Goal: Task Accomplishment & Management: Complete application form

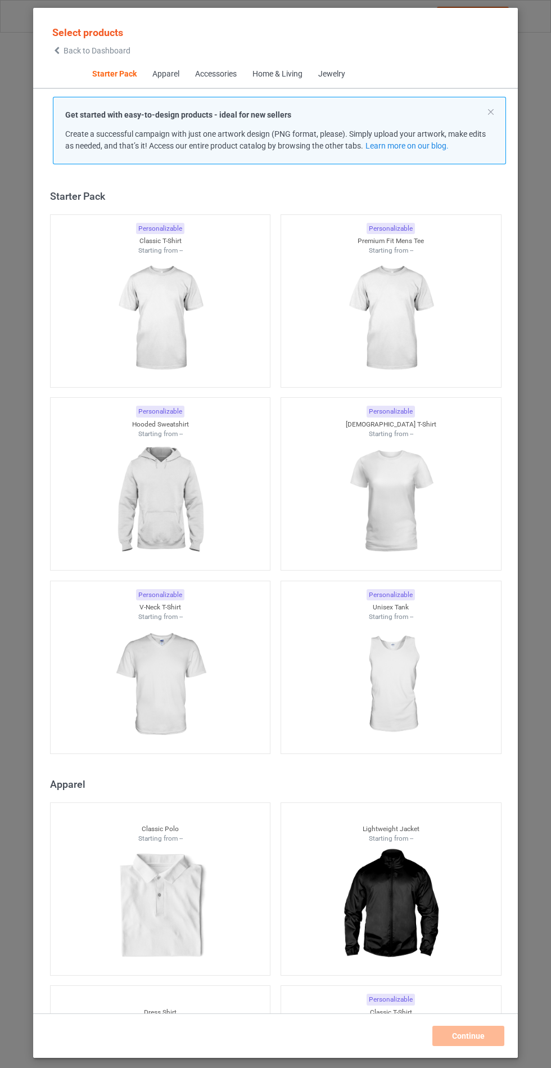
scroll to position [14, 0]
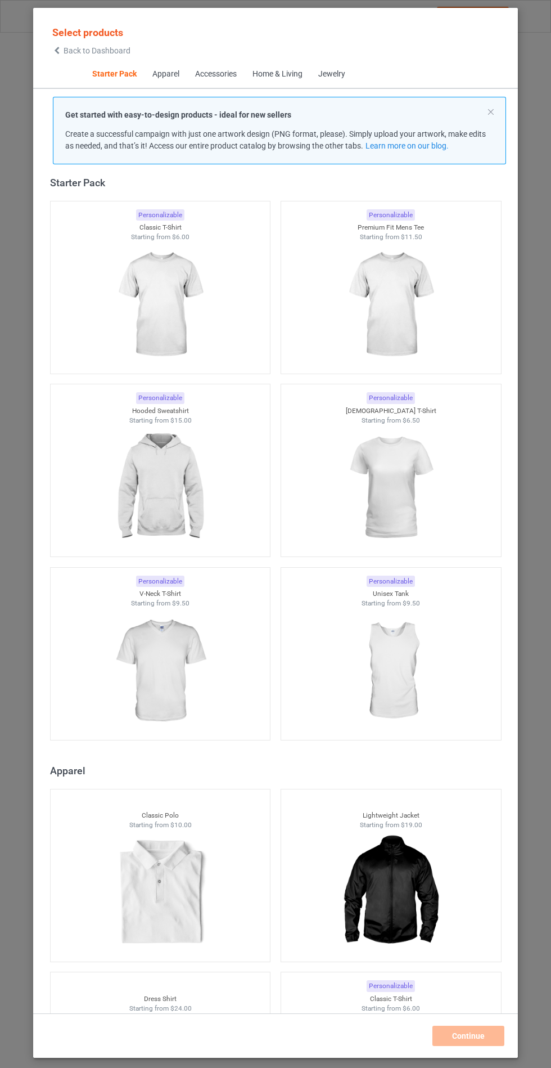
click at [173, 483] on img at bounding box center [160, 488] width 101 height 126
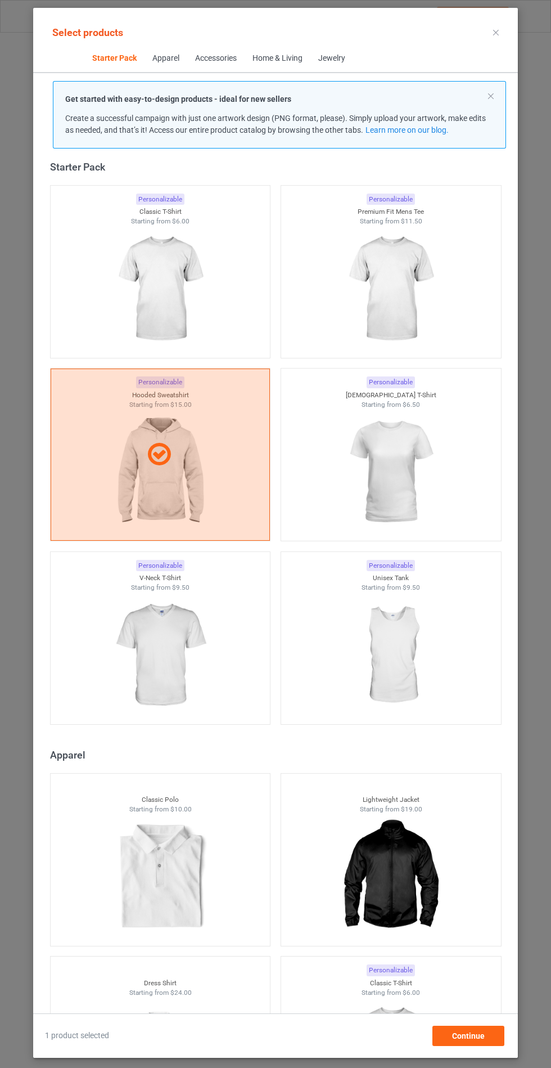
scroll to position [65, 0]
click at [446, 1037] on div "Continue" at bounding box center [469, 1035] width 72 height 20
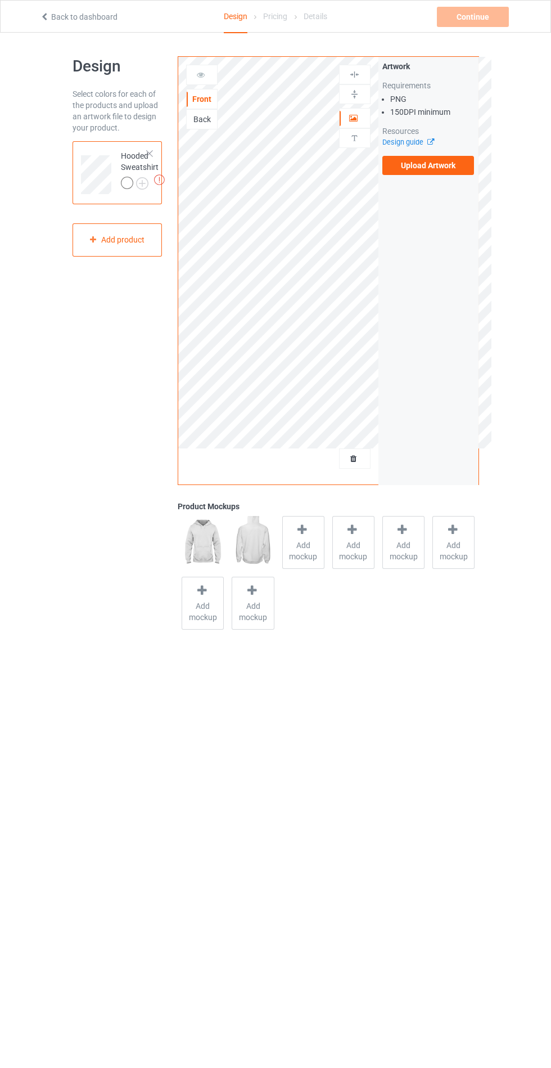
click at [299, 556] on span "Add mockup" at bounding box center [303, 550] width 41 height 23
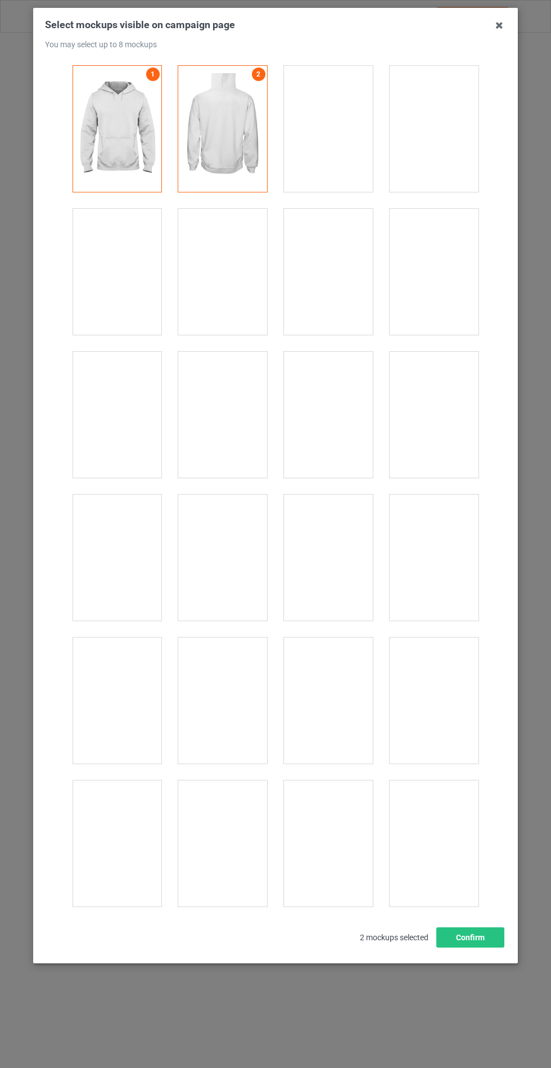
scroll to position [9079, 0]
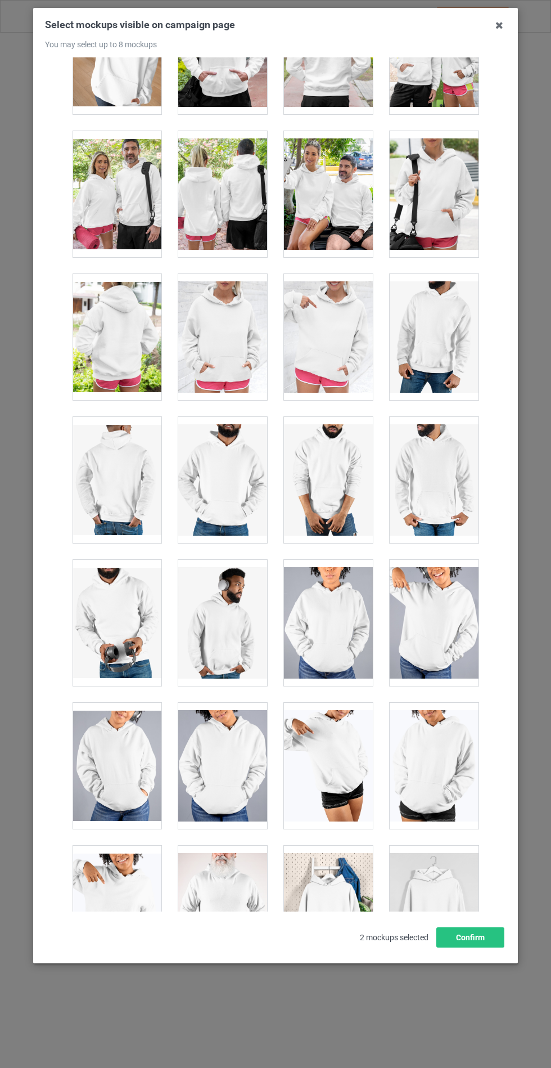
click at [219, 326] on div at bounding box center [222, 337] width 89 height 126
click at [485, 947] on button "Confirm" at bounding box center [471, 937] width 68 height 20
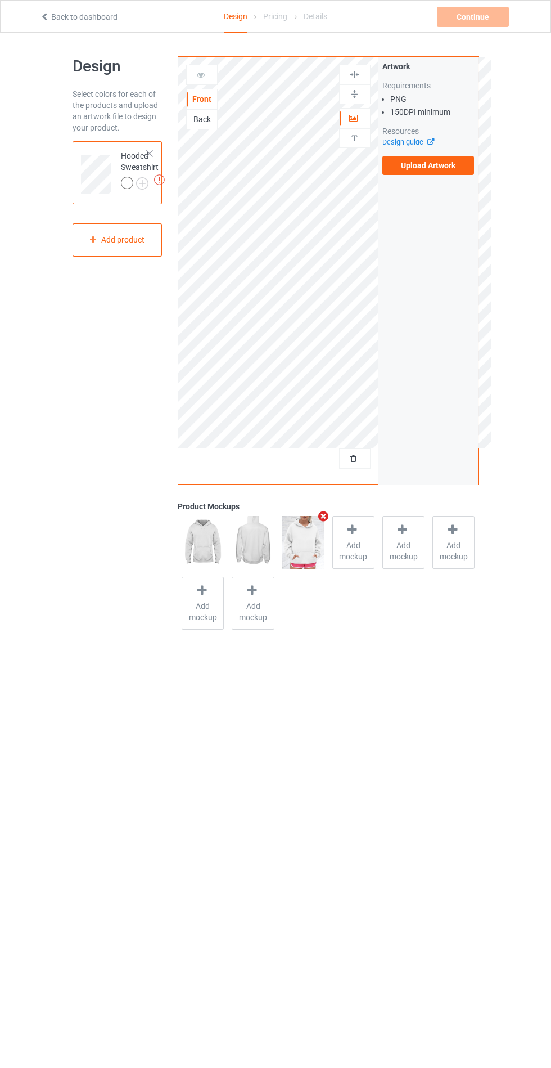
click at [0, 0] on img at bounding box center [0, 0] width 0 height 0
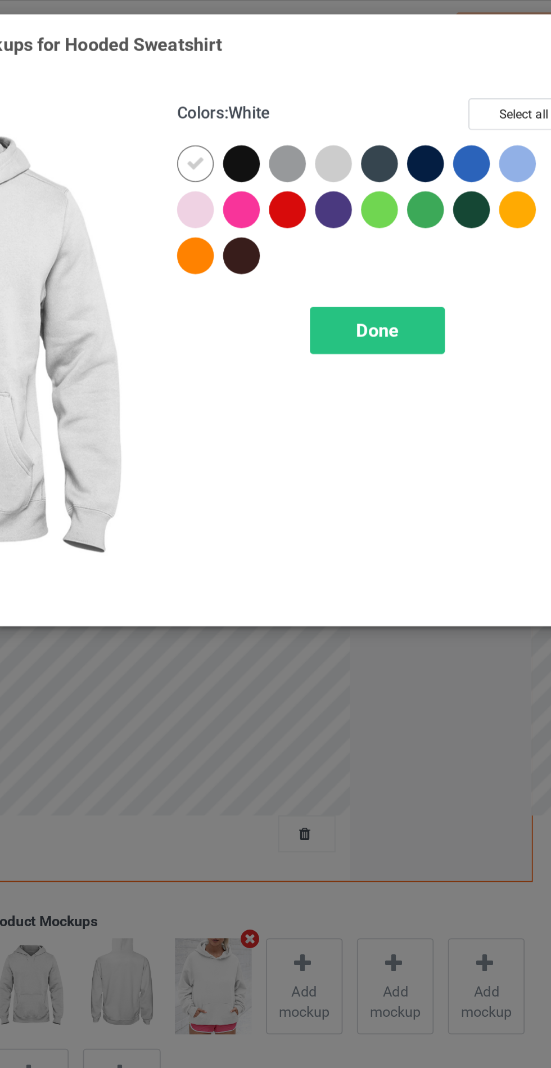
click at [371, 86] on div at bounding box center [369, 90] width 20 height 20
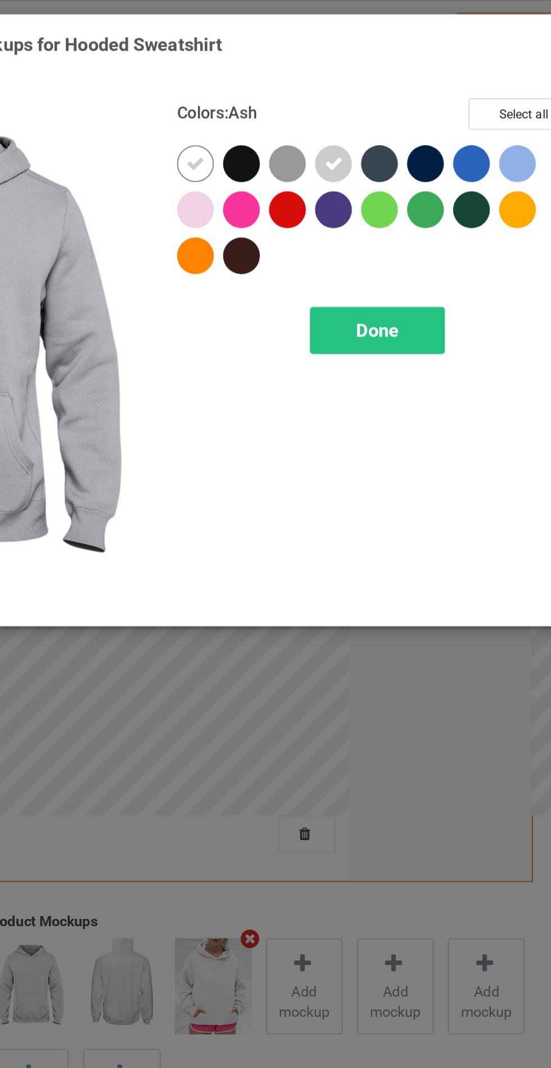
click at [291, 114] on div at bounding box center [294, 115] width 20 height 20
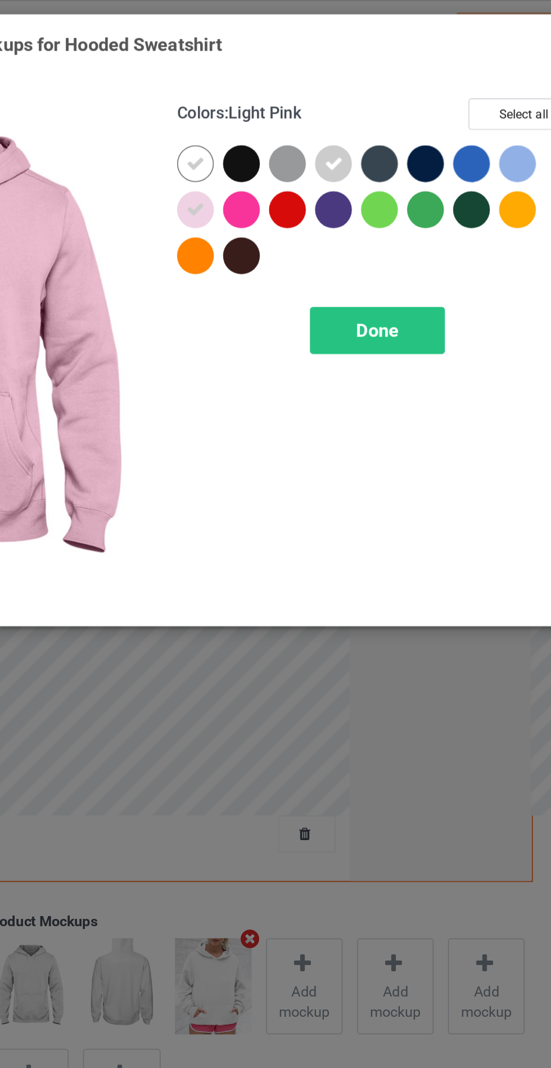
click at [467, 93] on div at bounding box center [471, 90] width 20 height 20
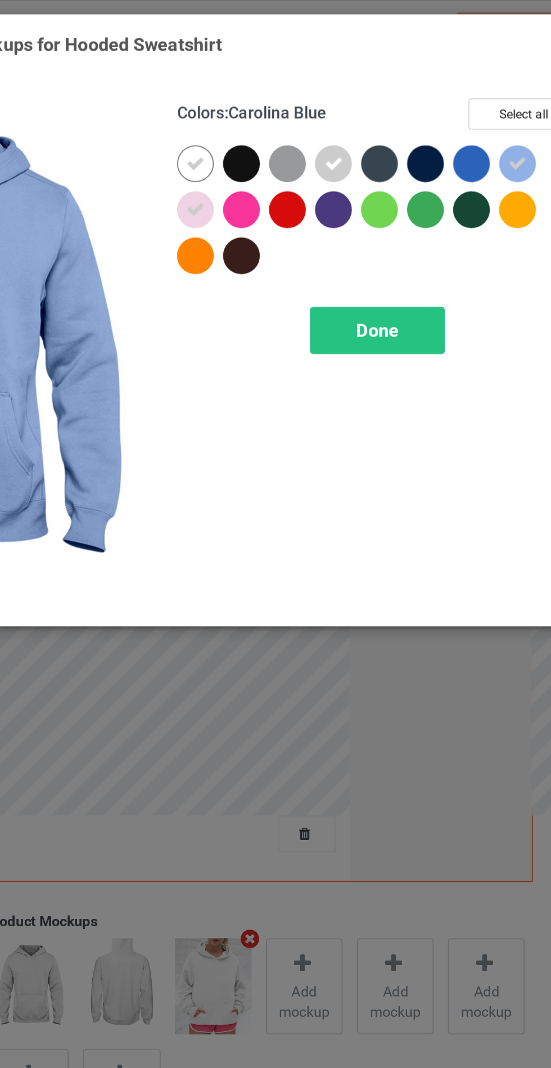
click at [391, 119] on div at bounding box center [395, 115] width 20 height 20
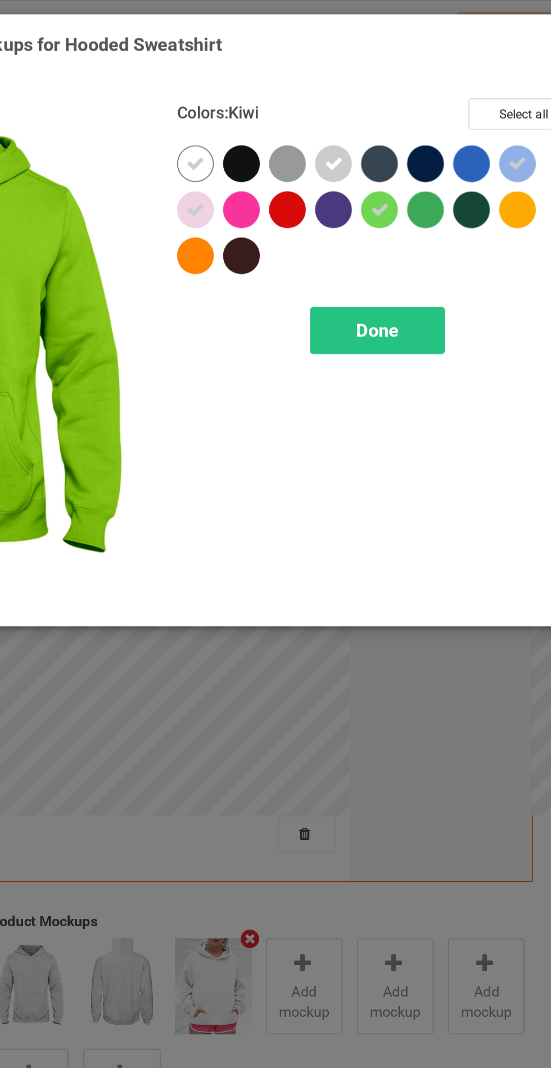
click at [314, 112] on div at bounding box center [319, 115] width 20 height 20
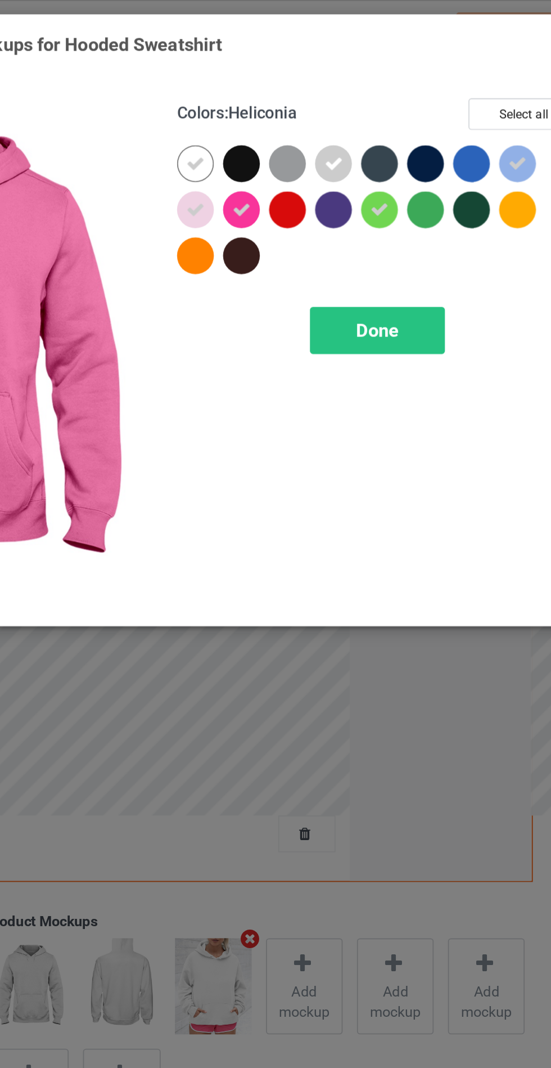
click at [375, 186] on div "Done" at bounding box center [394, 182] width 74 height 26
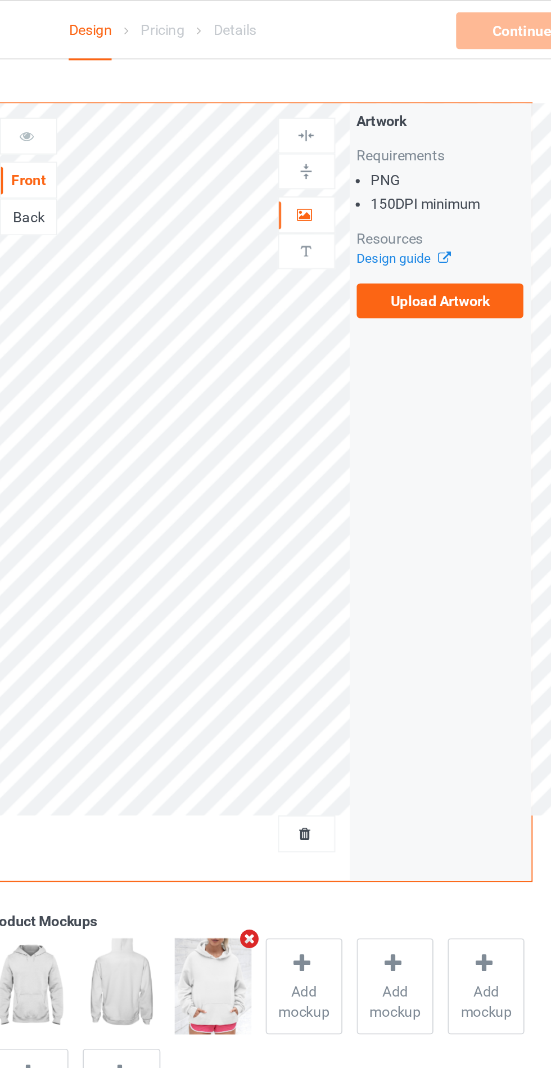
click at [444, 170] on label "Upload Artwork" at bounding box center [429, 165] width 92 height 19
click at [0, 0] on input "Upload Artwork" at bounding box center [0, 0] width 0 height 0
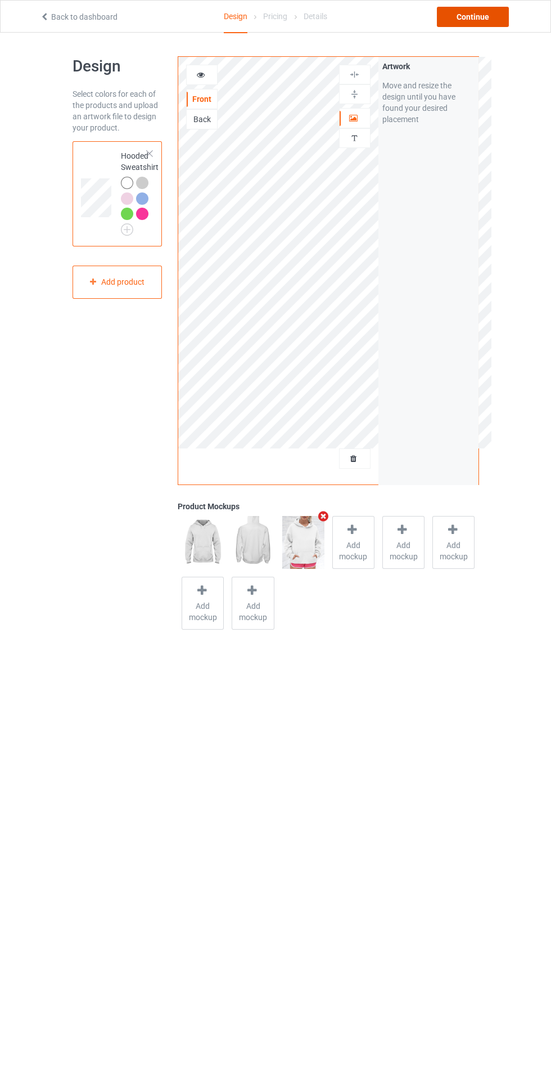
click at [492, 15] on div "Continue" at bounding box center [473, 17] width 72 height 20
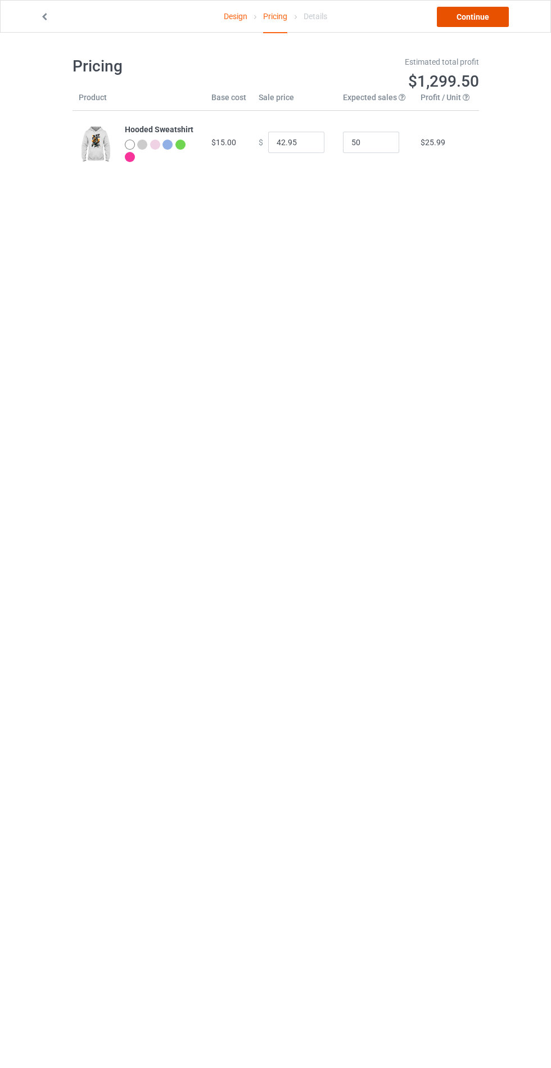
click at [491, 18] on link "Continue" at bounding box center [473, 17] width 72 height 20
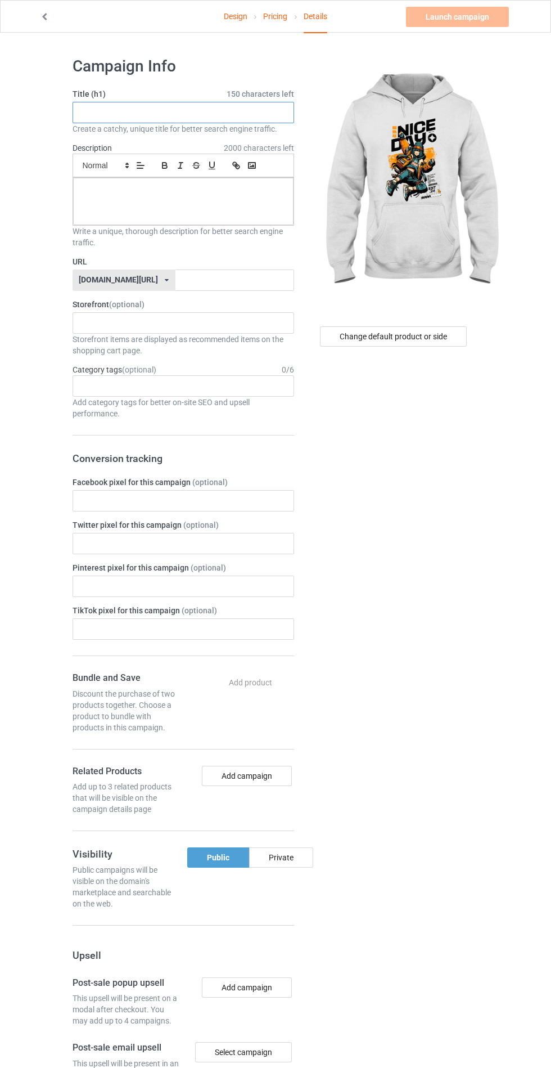
click at [251, 108] on input "text" at bounding box center [184, 112] width 222 height 21
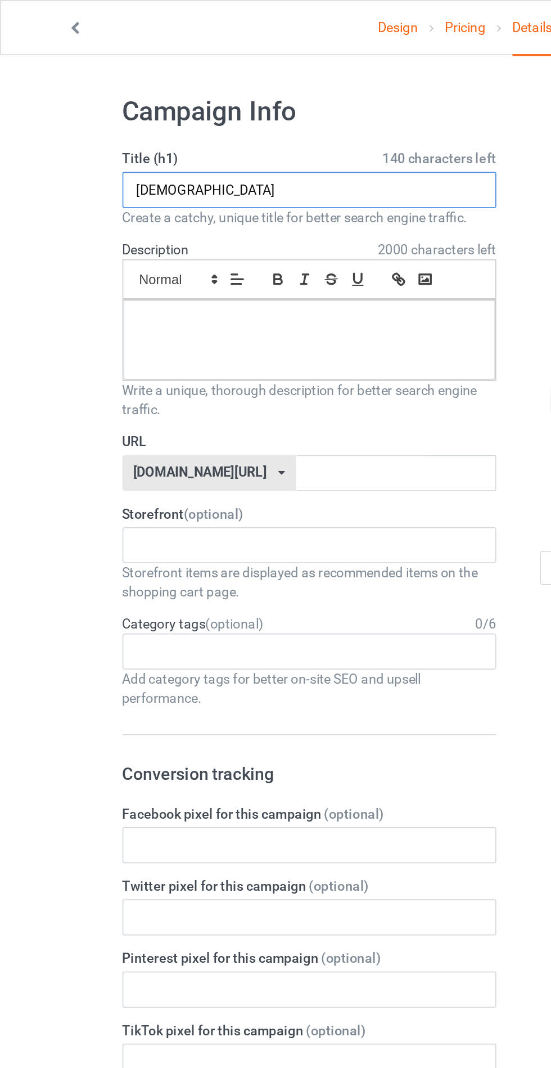
type input "Asfarhshsh"
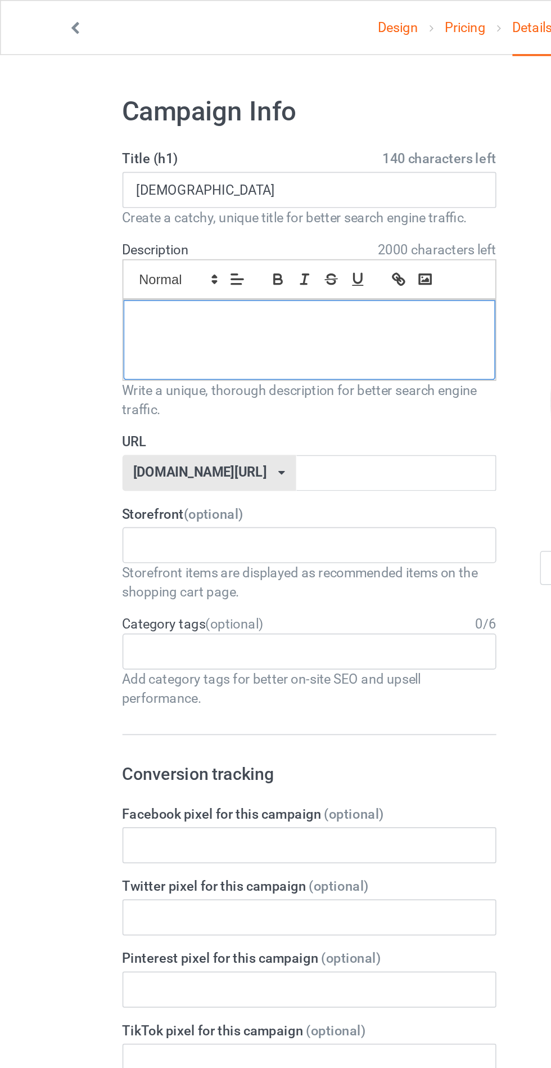
click at [110, 203] on div at bounding box center [183, 201] width 221 height 47
click at [180, 282] on input "text" at bounding box center [235, 279] width 119 height 21
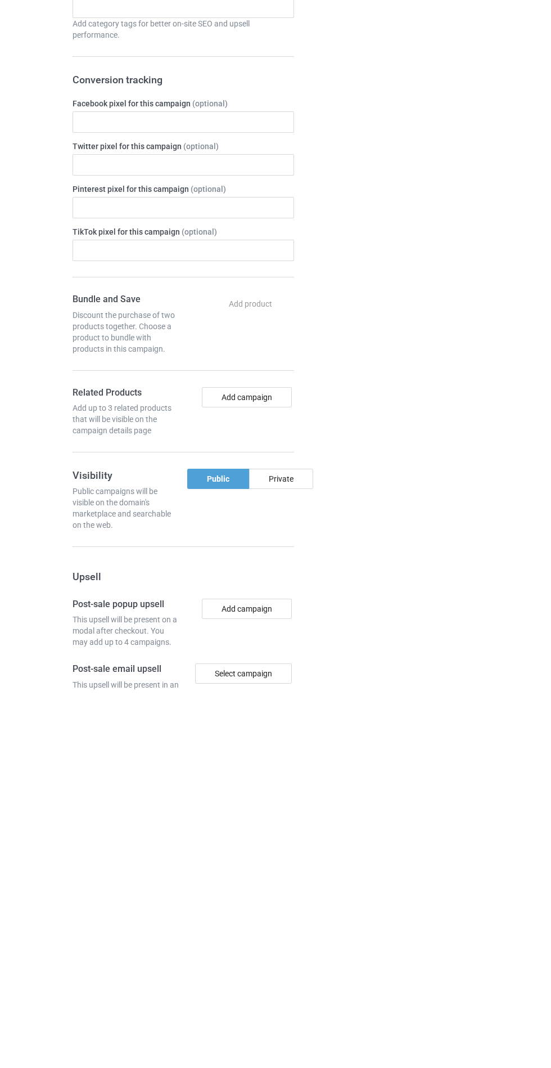
type input "Asfaratoubbzh"
click at [312, 848] on div "Change default product or side" at bounding box center [394, 683] width 185 height 1270
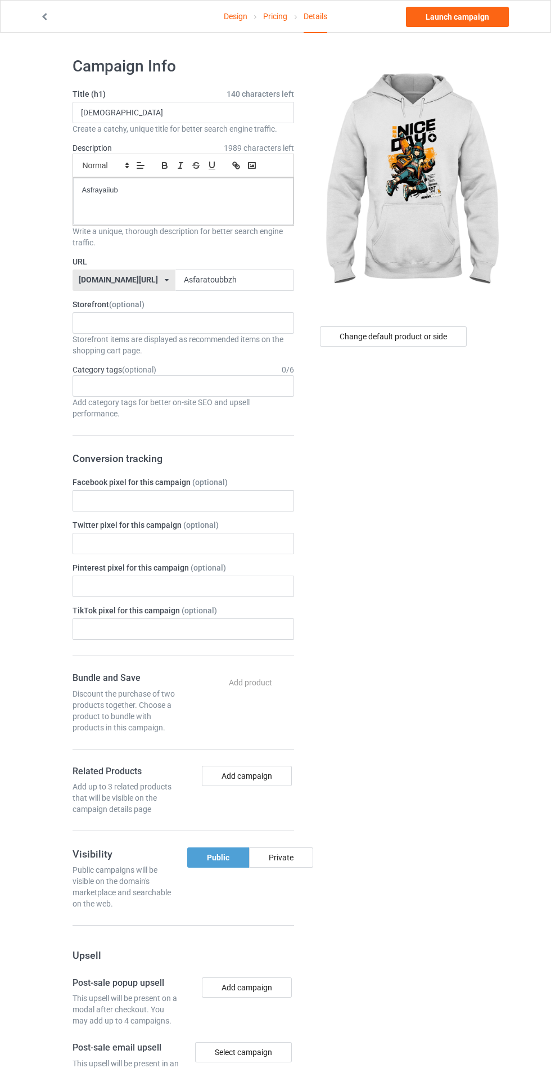
click at [296, 857] on div "Private" at bounding box center [281, 857] width 64 height 20
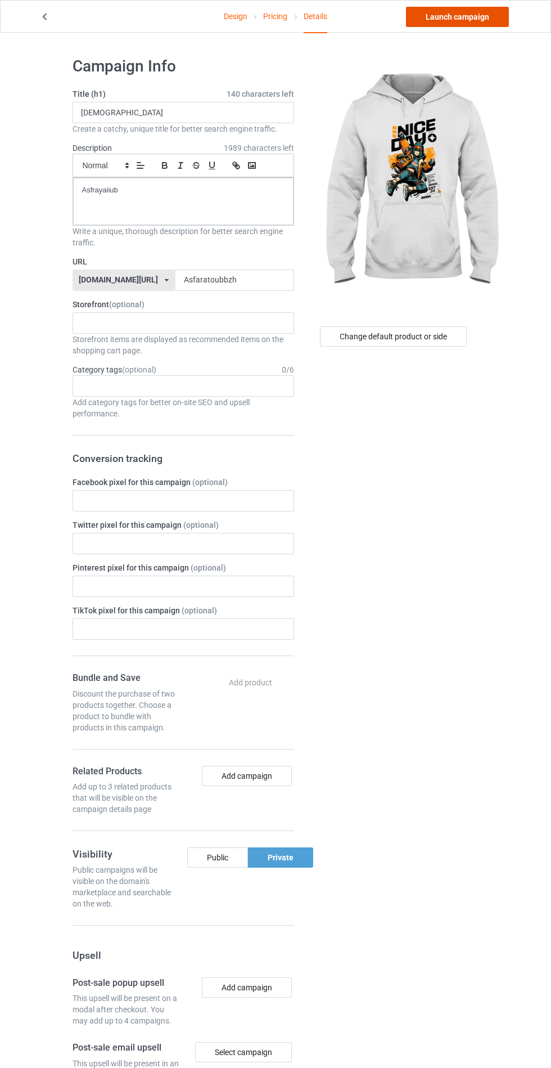
click at [466, 16] on link "Launch campaign" at bounding box center [457, 17] width 103 height 20
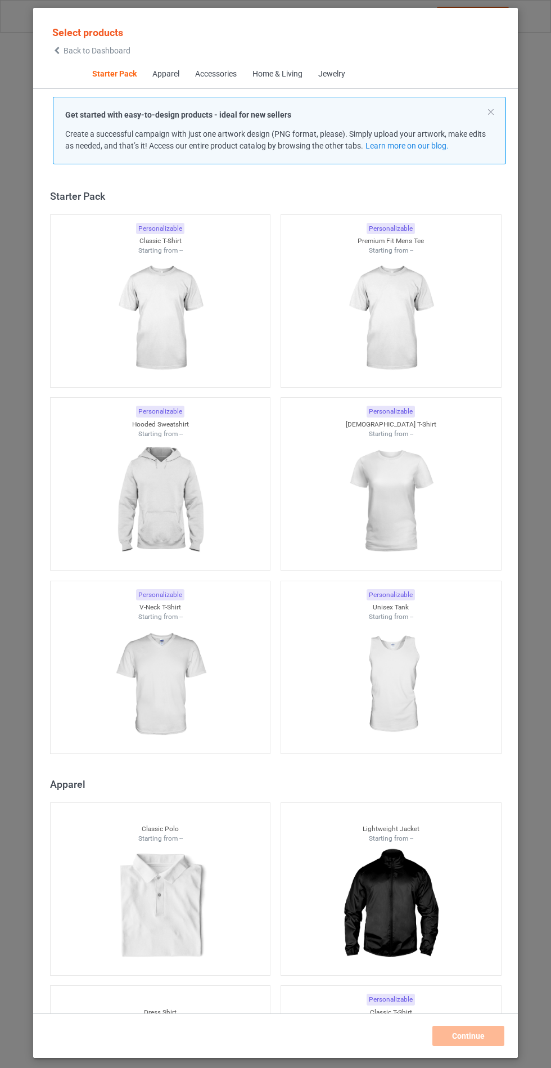
click at [159, 481] on img at bounding box center [160, 501] width 101 height 126
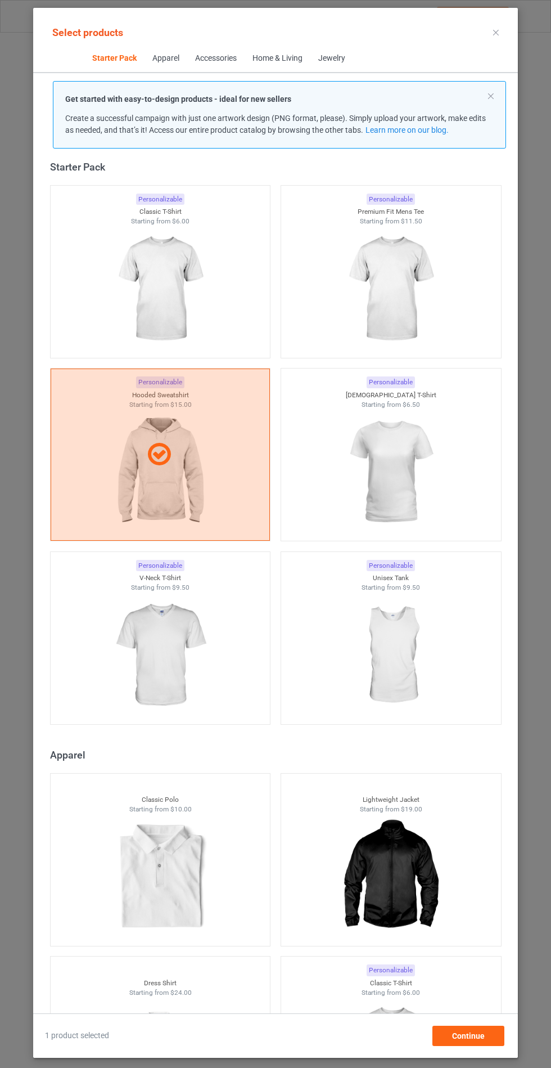
scroll to position [65, 0]
click at [469, 1038] on span "Continue" at bounding box center [468, 1035] width 33 height 9
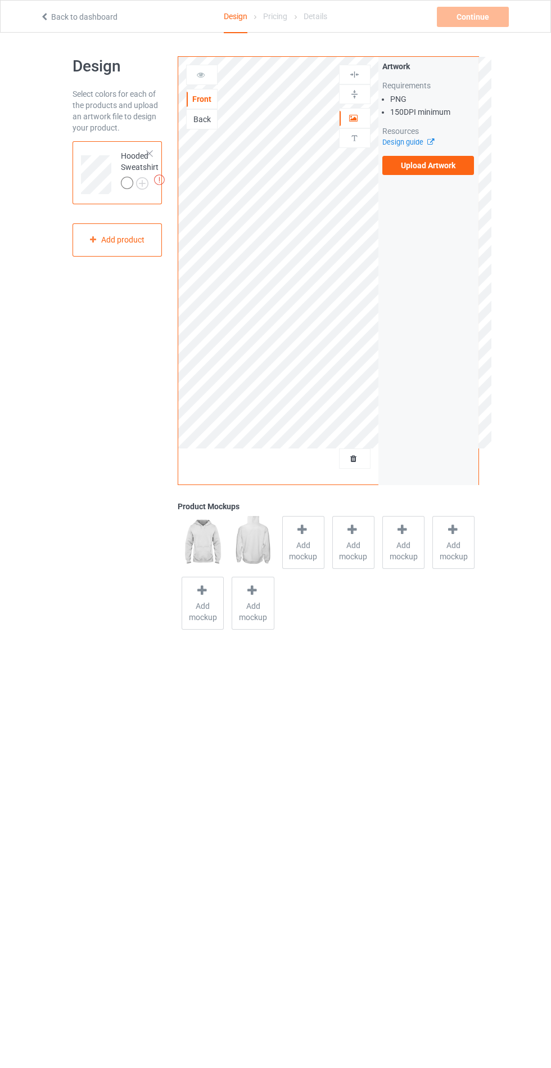
click at [300, 536] on div at bounding box center [303, 531] width 16 height 16
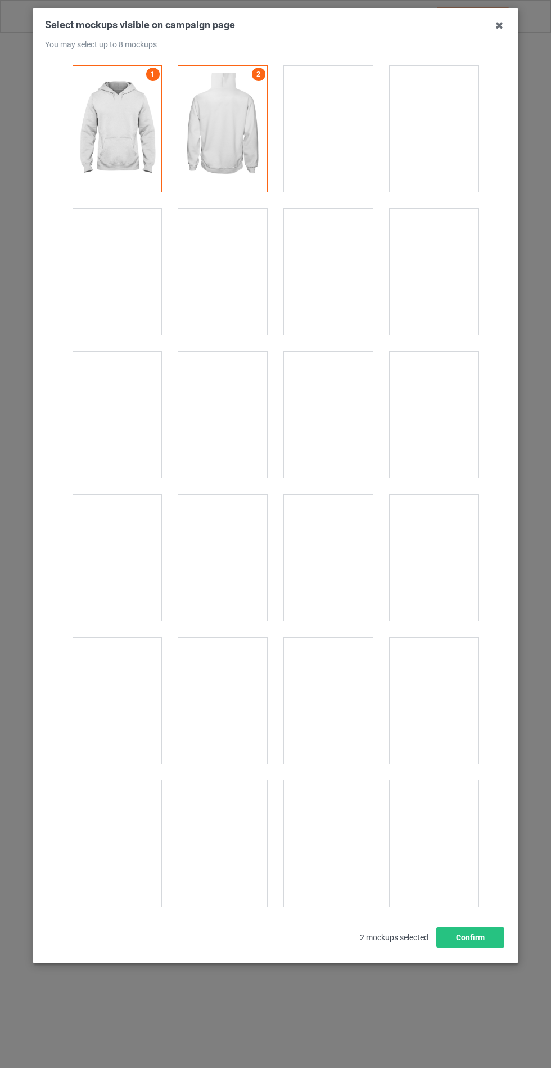
scroll to position [9079, 0]
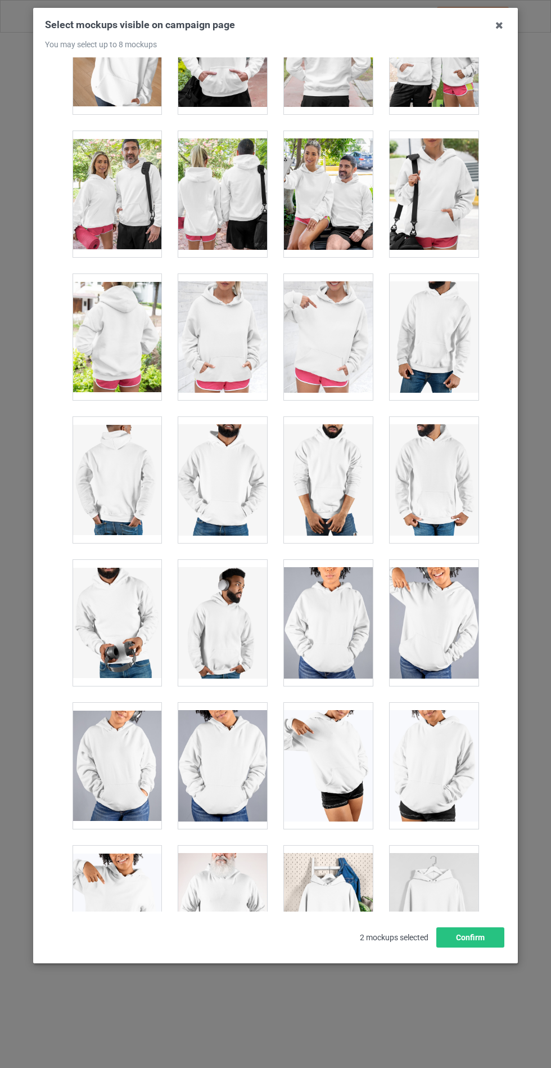
click at [209, 368] on div at bounding box center [222, 337] width 89 height 126
click at [451, 947] on button "Confirm" at bounding box center [471, 937] width 68 height 20
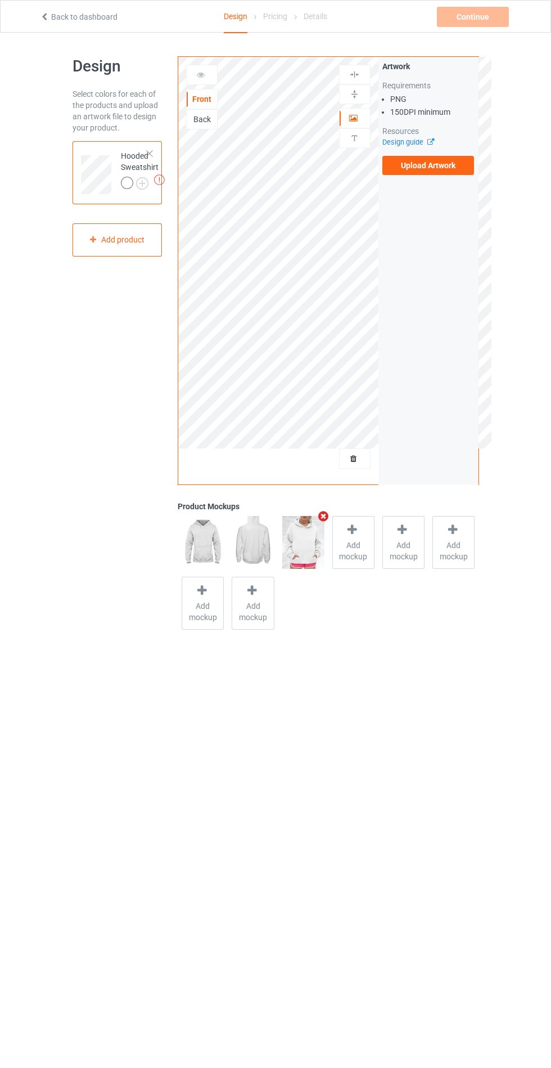
click at [0, 0] on img at bounding box center [0, 0] width 0 height 0
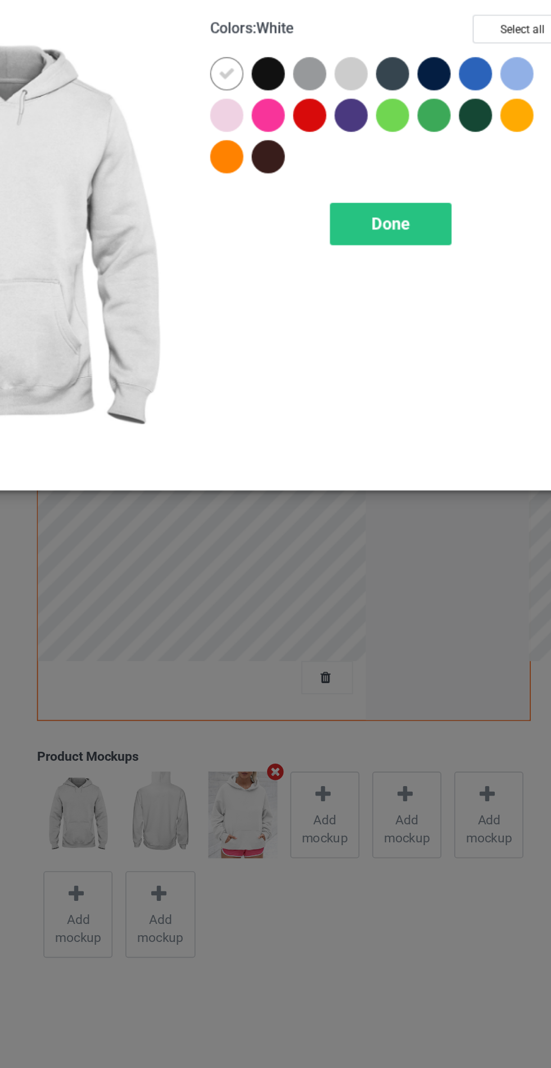
click at [291, 115] on div at bounding box center [294, 115] width 20 height 20
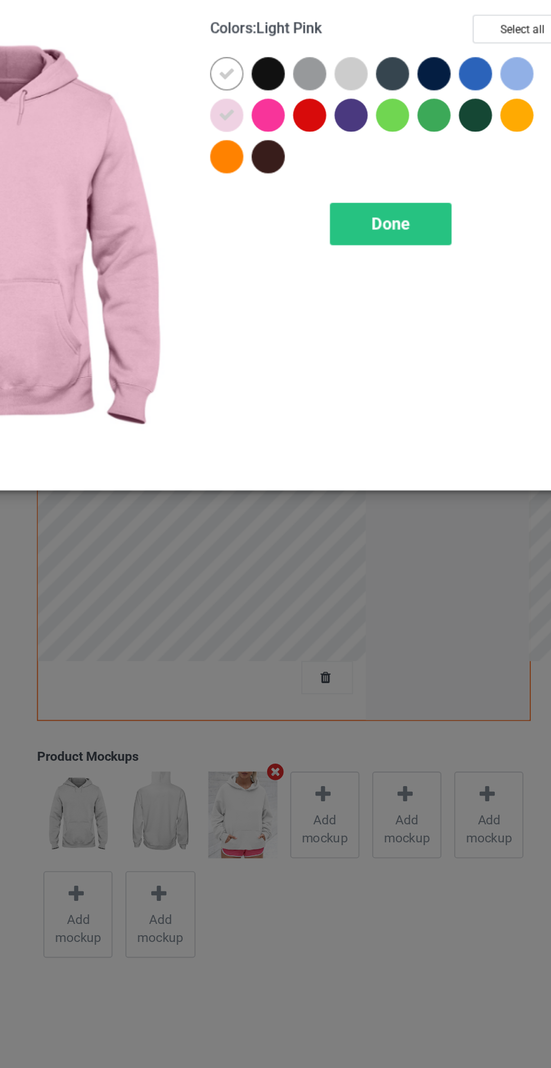
click at [341, 82] on div at bounding box center [344, 90] width 20 height 20
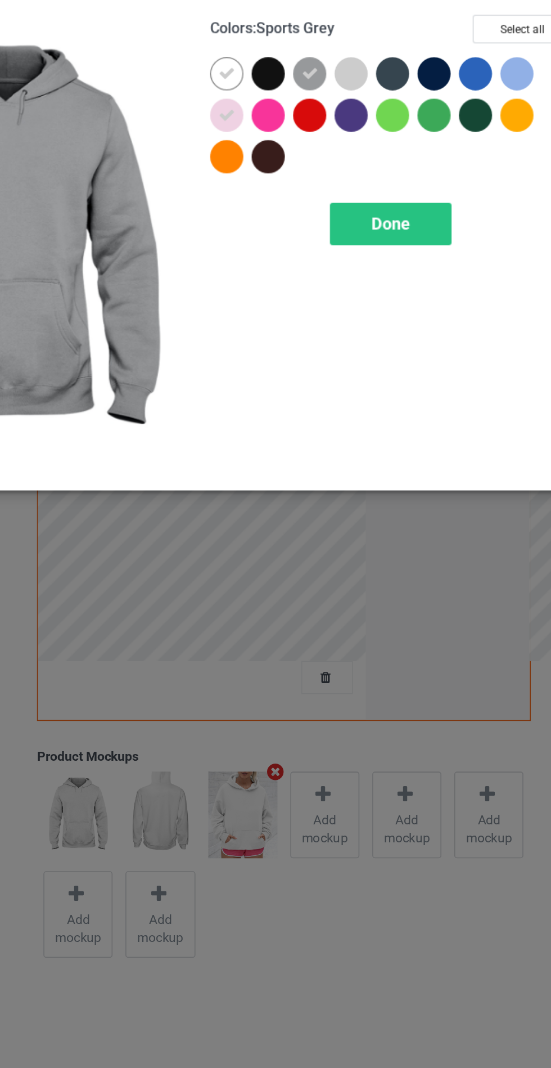
click at [375, 97] on div at bounding box center [369, 90] width 20 height 20
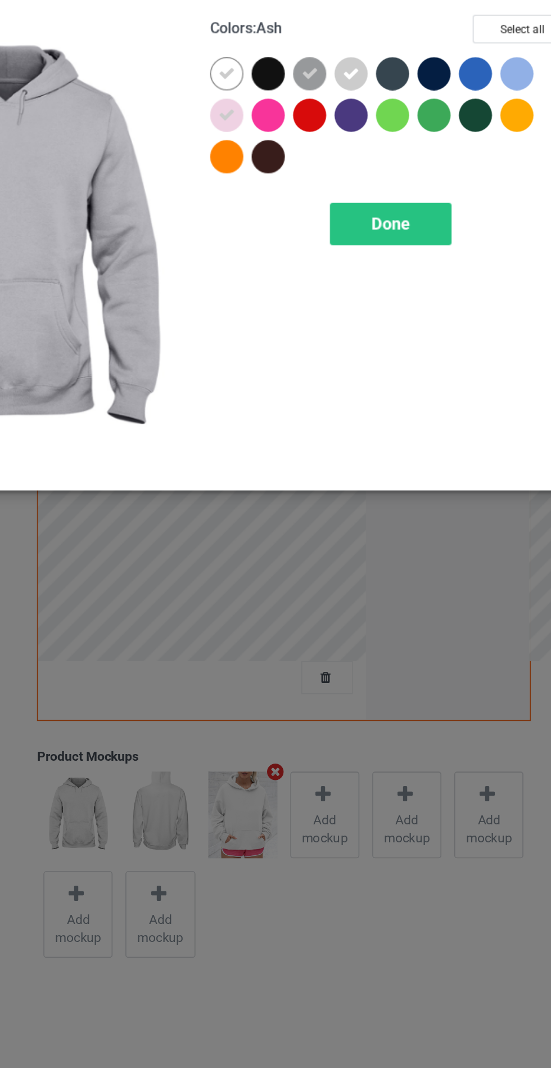
click at [346, 89] on icon at bounding box center [344, 90] width 10 height 10
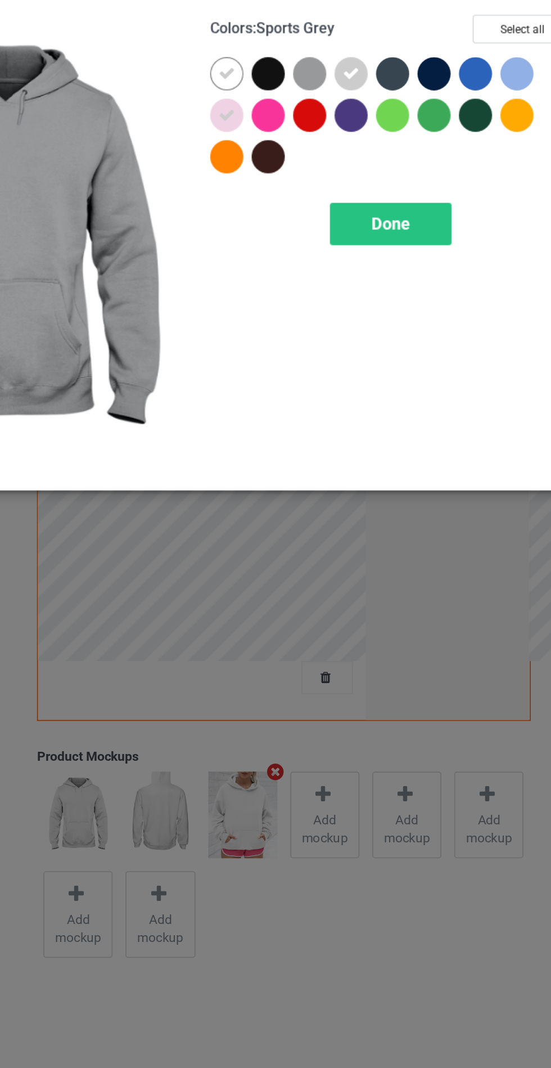
click at [464, 97] on div at bounding box center [471, 90] width 20 height 20
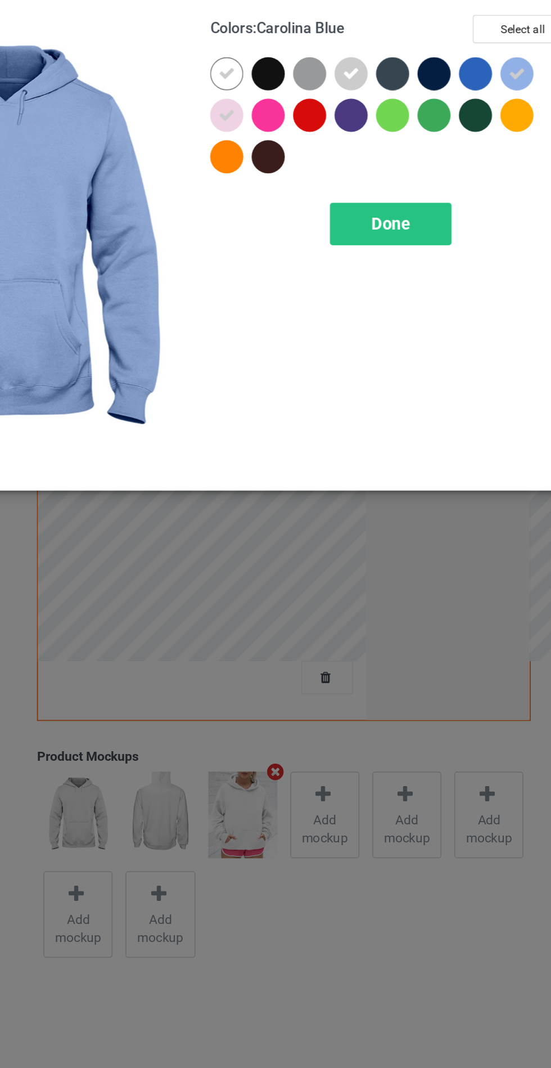
click at [320, 107] on div at bounding box center [319, 115] width 20 height 20
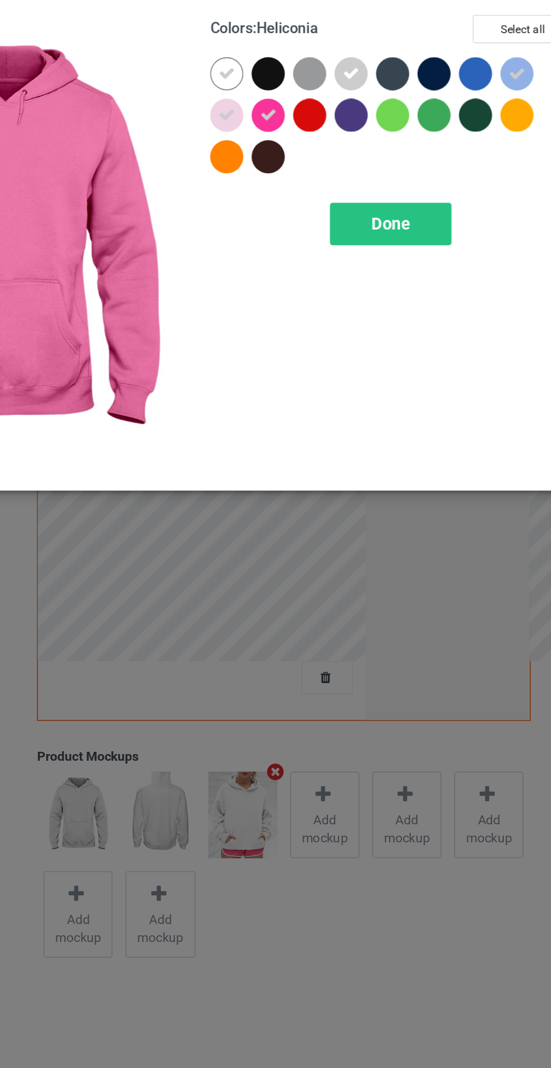
click at [392, 188] on div "Done" at bounding box center [394, 182] width 74 height 26
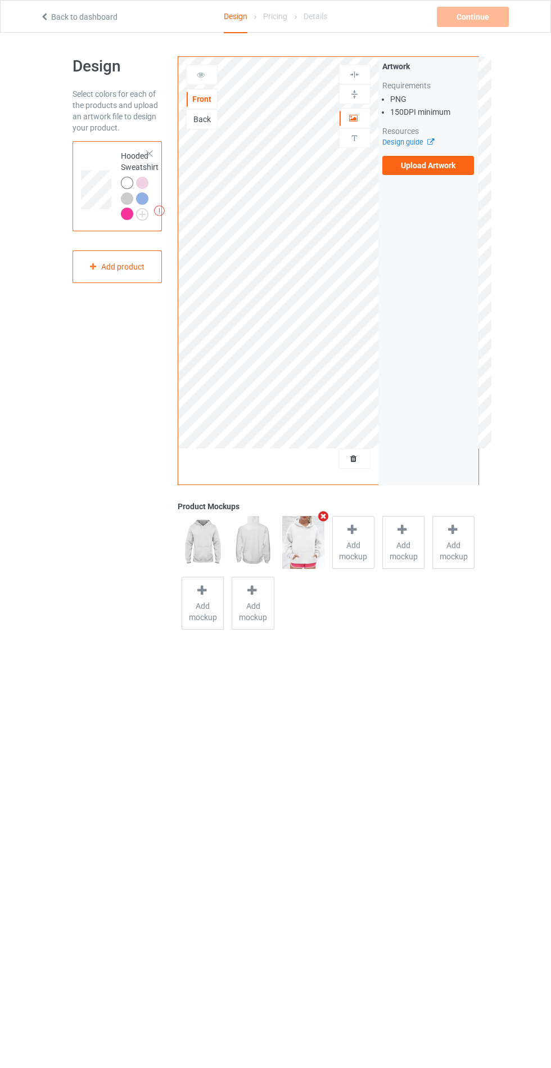
click at [452, 164] on label "Upload Artwork" at bounding box center [429, 165] width 92 height 19
click at [0, 0] on input "Upload Artwork" at bounding box center [0, 0] width 0 height 0
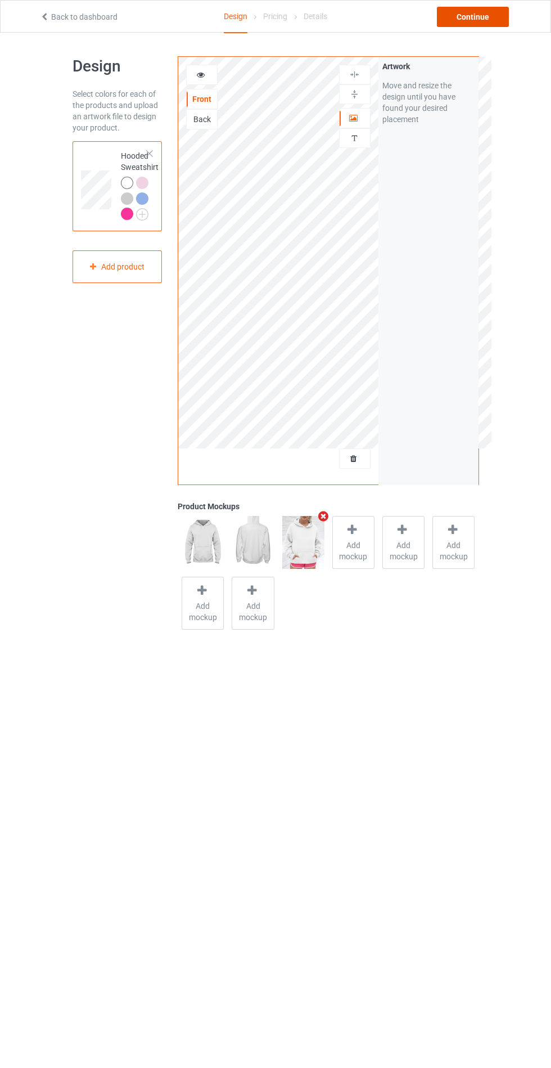
click at [484, 21] on div "Continue" at bounding box center [473, 17] width 72 height 20
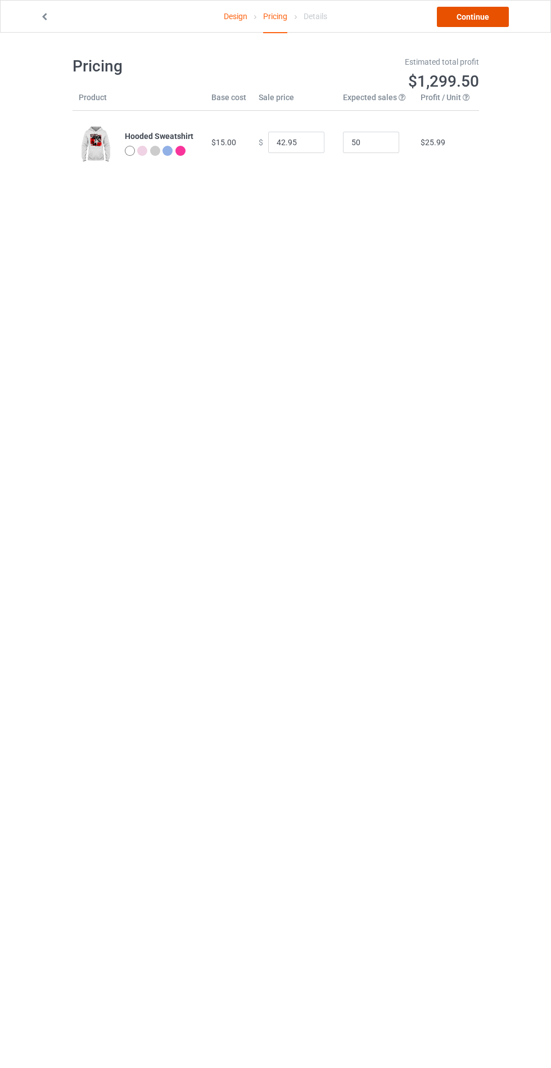
click at [488, 15] on link "Continue" at bounding box center [473, 17] width 72 height 20
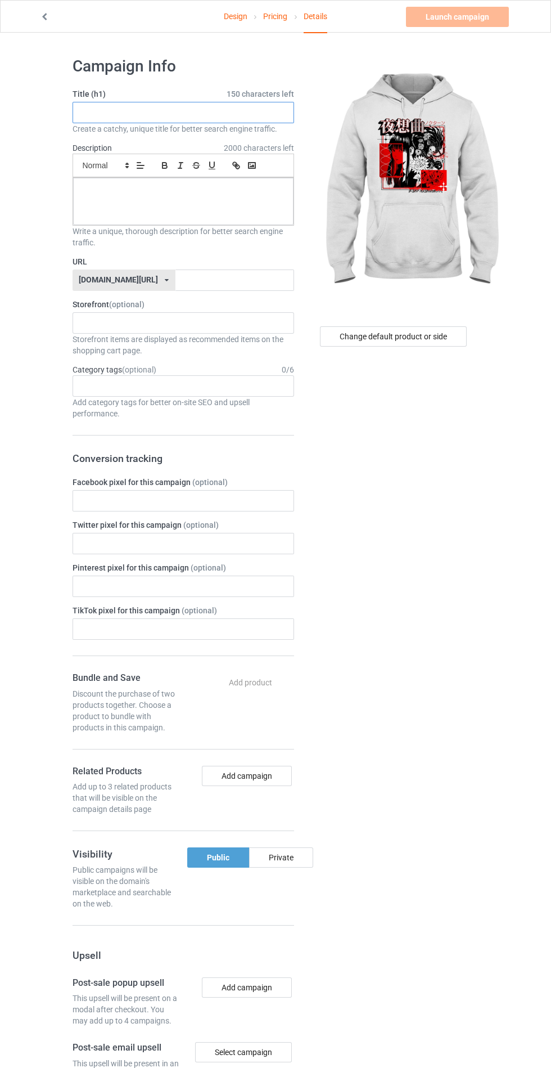
click at [210, 113] on input "text" at bounding box center [184, 112] width 222 height 21
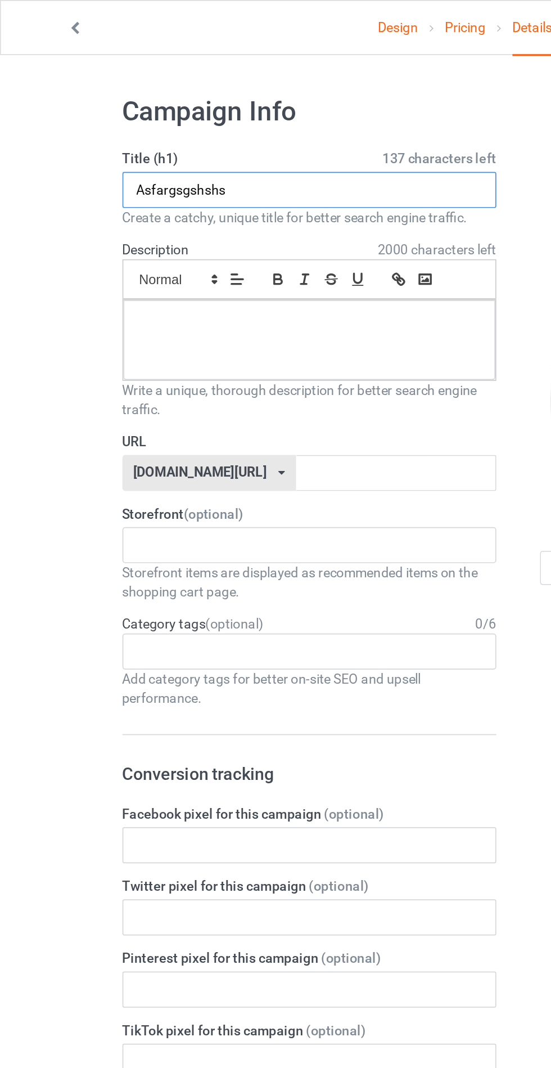
type input "Asfargsgshshs"
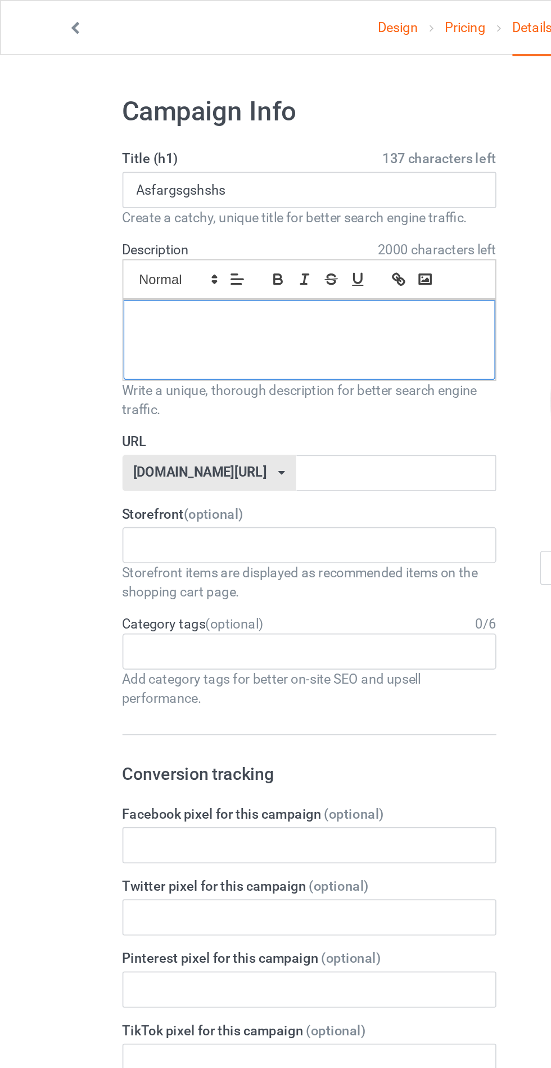
click at [114, 202] on div at bounding box center [183, 201] width 221 height 47
click at [176, 276] on input "text" at bounding box center [235, 279] width 119 height 21
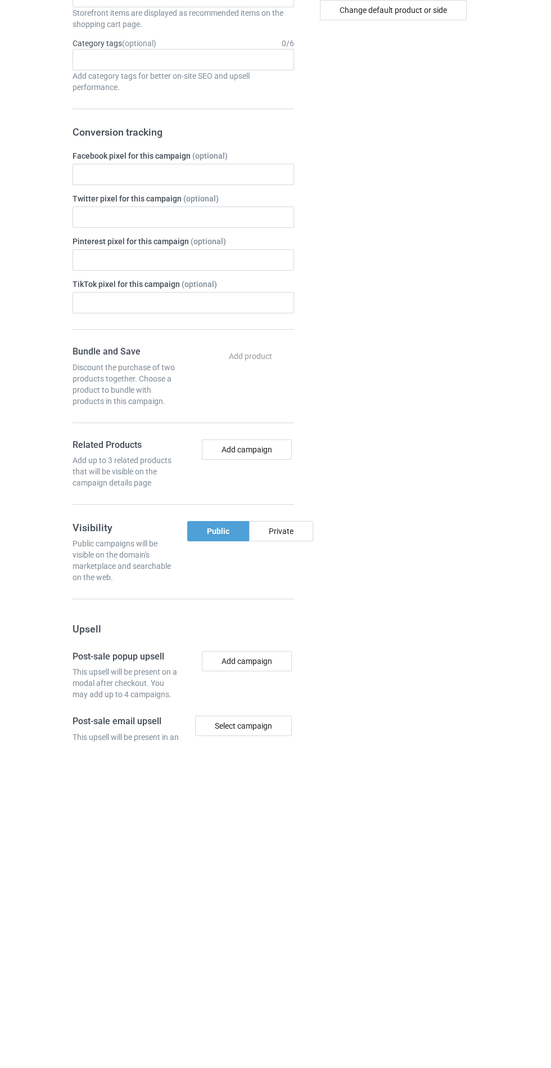
type input "Hshhdydhdj"
click at [287, 859] on div "Private" at bounding box center [281, 857] width 64 height 20
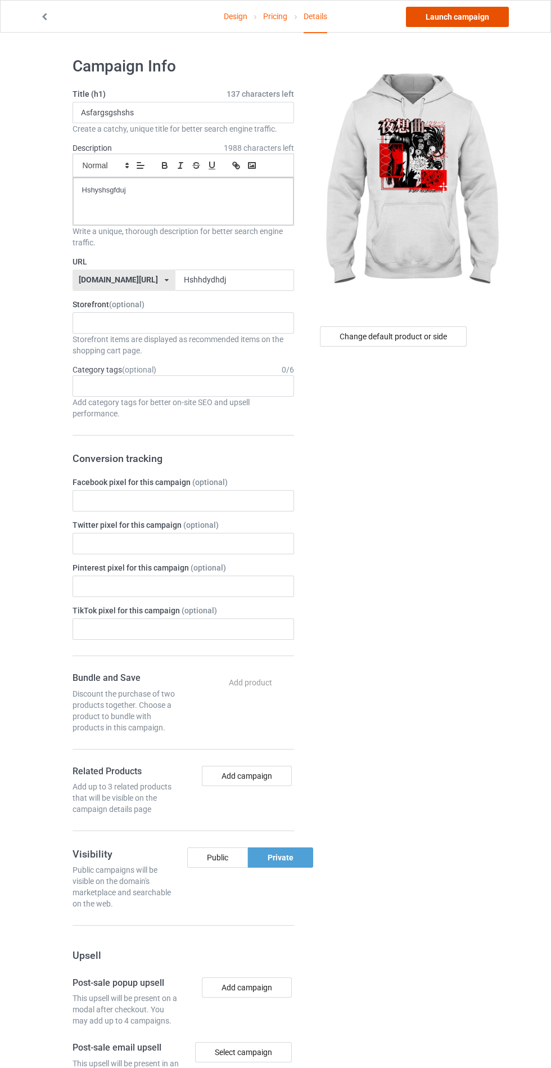
click at [478, 12] on link "Launch campaign" at bounding box center [457, 17] width 103 height 20
